Goal: Information Seeking & Learning: Learn about a topic

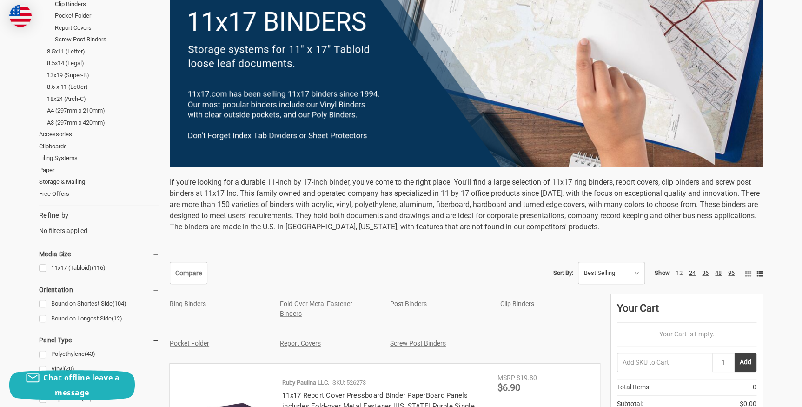
scroll to position [296, 0]
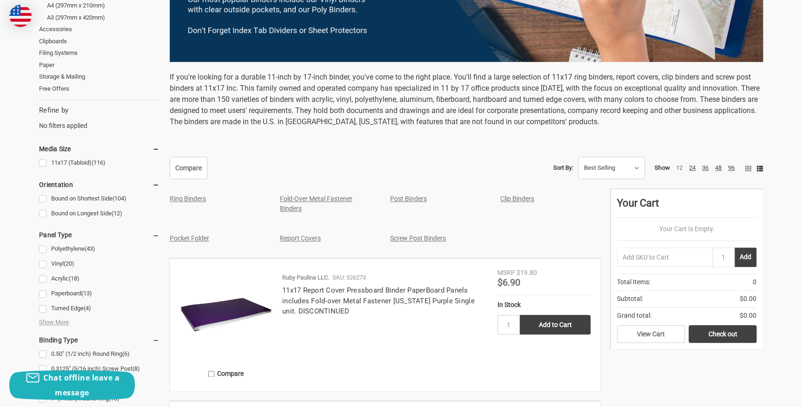
click at [286, 240] on link "Report Covers" at bounding box center [300, 237] width 41 height 7
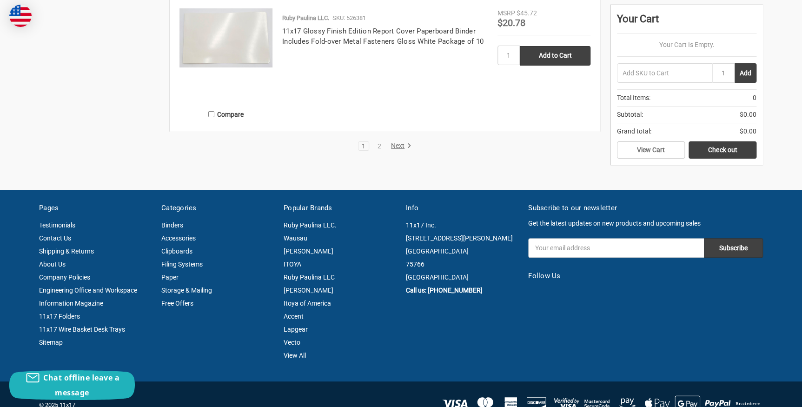
scroll to position [1818, 0]
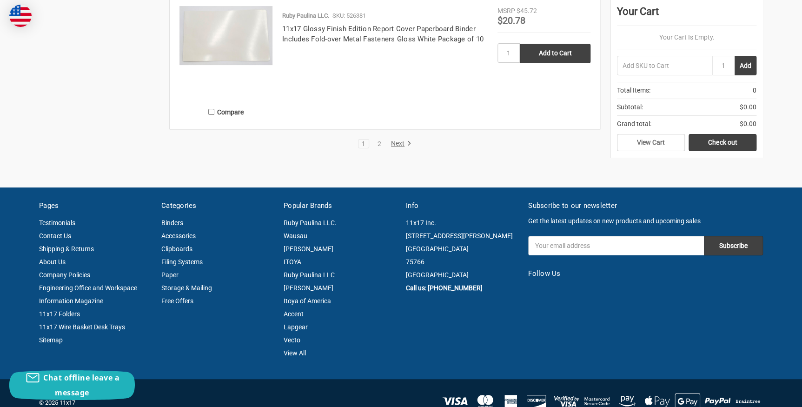
click at [385, 144] on ul "1 2 Next" at bounding box center [385, 143] width 54 height 9
click at [399, 141] on link "Next" at bounding box center [400, 144] width 24 height 8
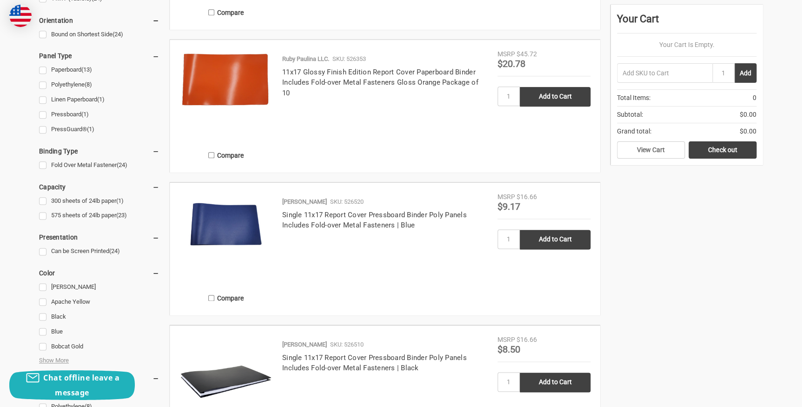
scroll to position [465, 0]
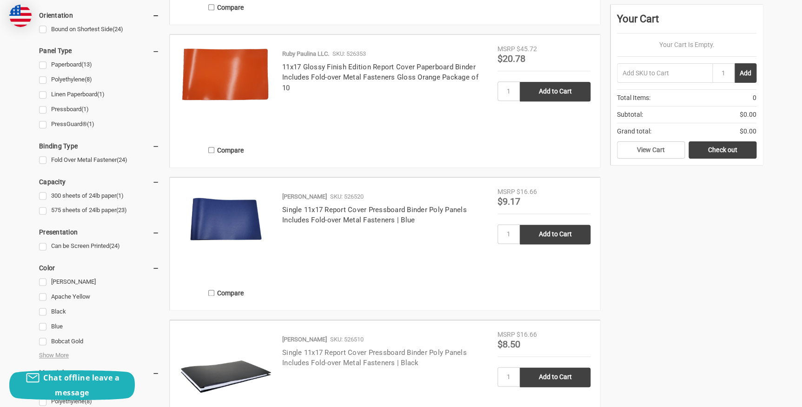
click at [359, 359] on link "Single 11x17 Report Cover Pressboard Binder Poly Panels Includes Fold-over Meta…" at bounding box center [374, 357] width 185 height 19
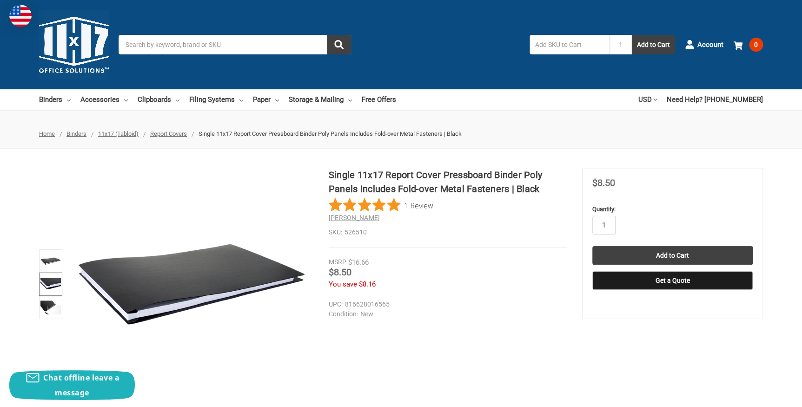
click at [47, 288] on img at bounding box center [50, 284] width 20 height 20
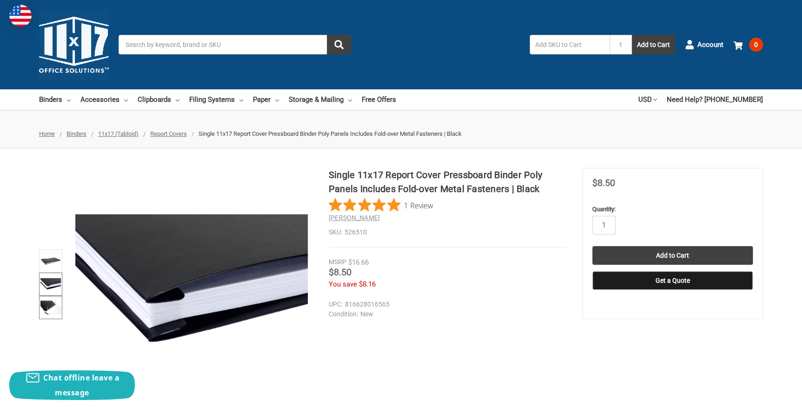
click at [47, 298] on img at bounding box center [50, 307] width 20 height 20
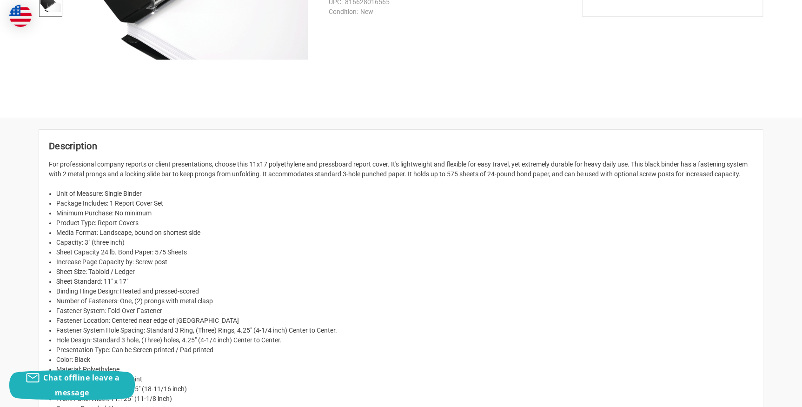
scroll to position [465, 0]
